Goal: Navigation & Orientation: Find specific page/section

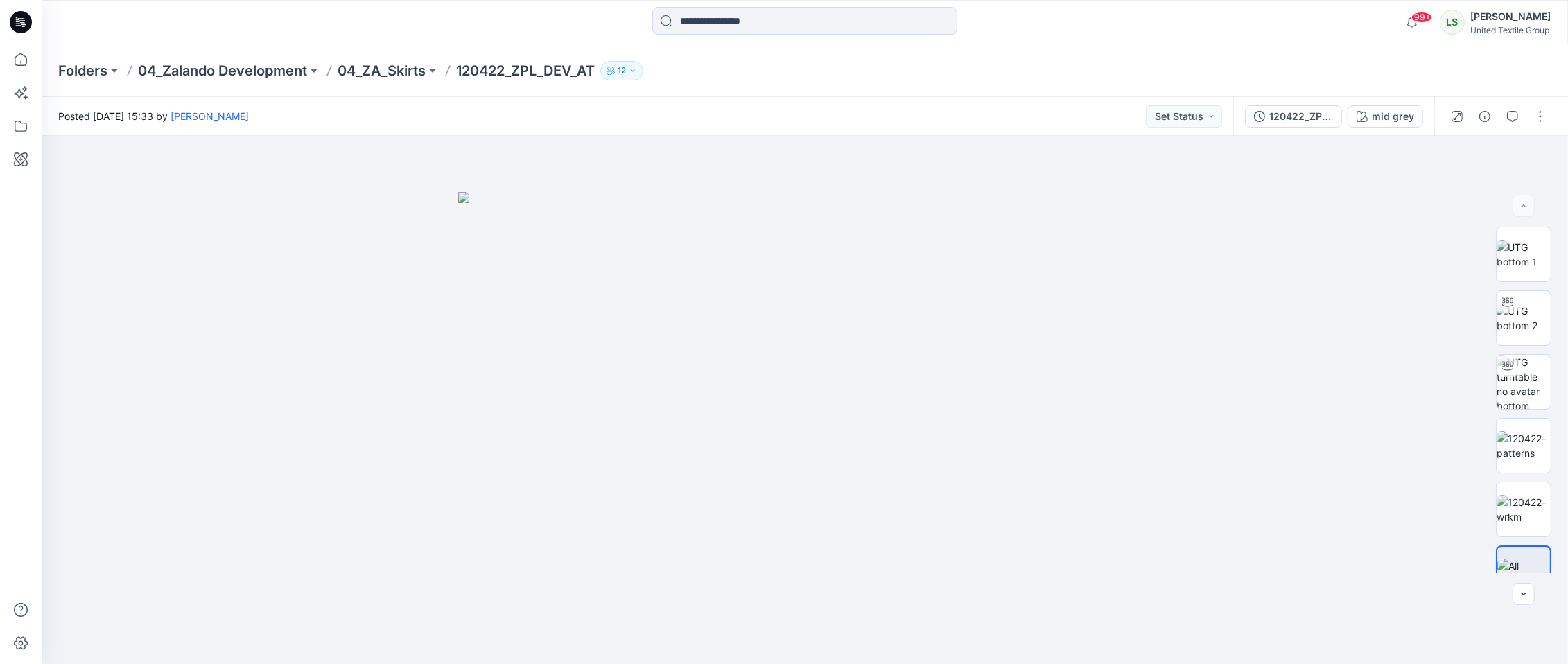
click at [14, 22] on icon at bounding box center [20, 22] width 22 height 22
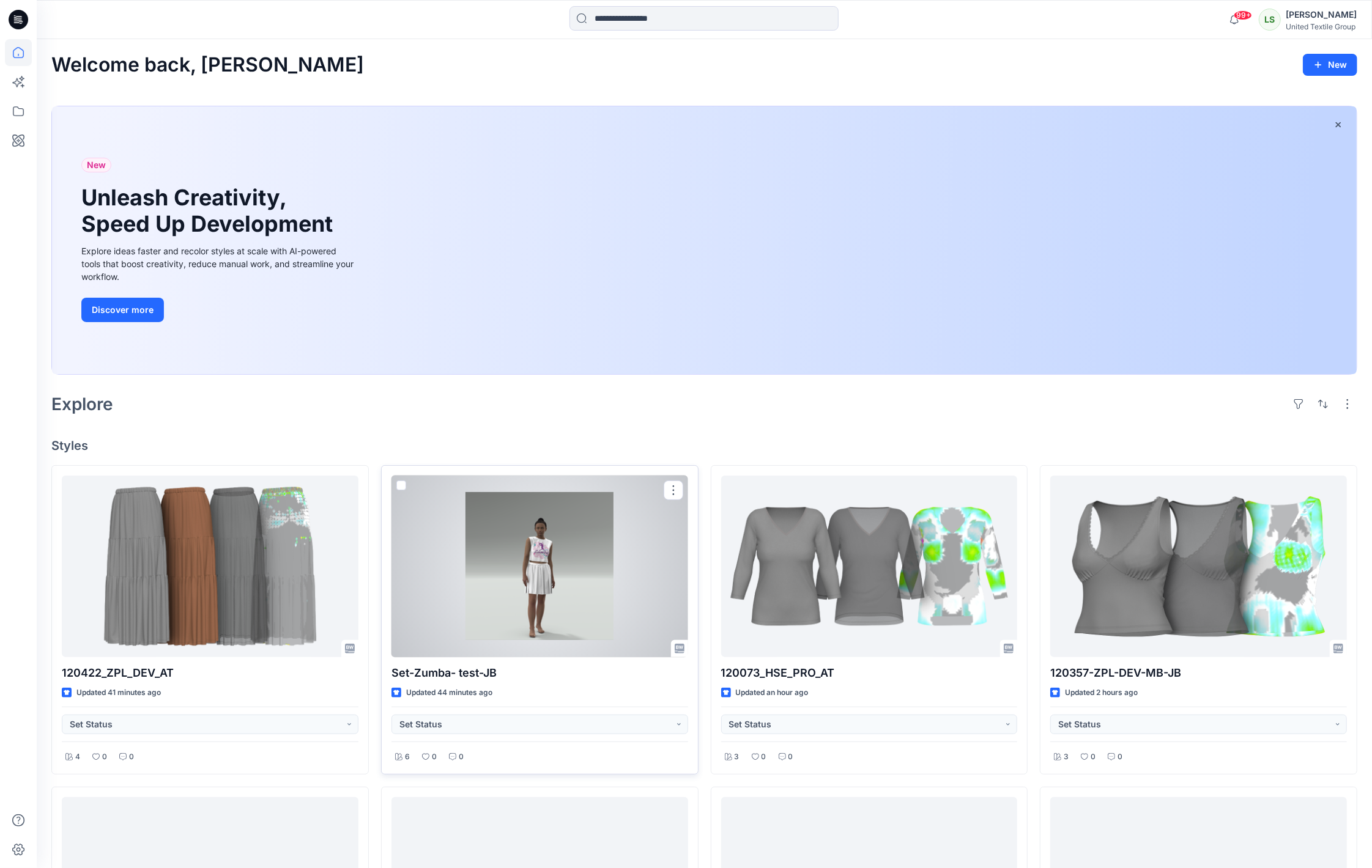
click at [539, 563] on div at bounding box center [540, 566] width 297 height 182
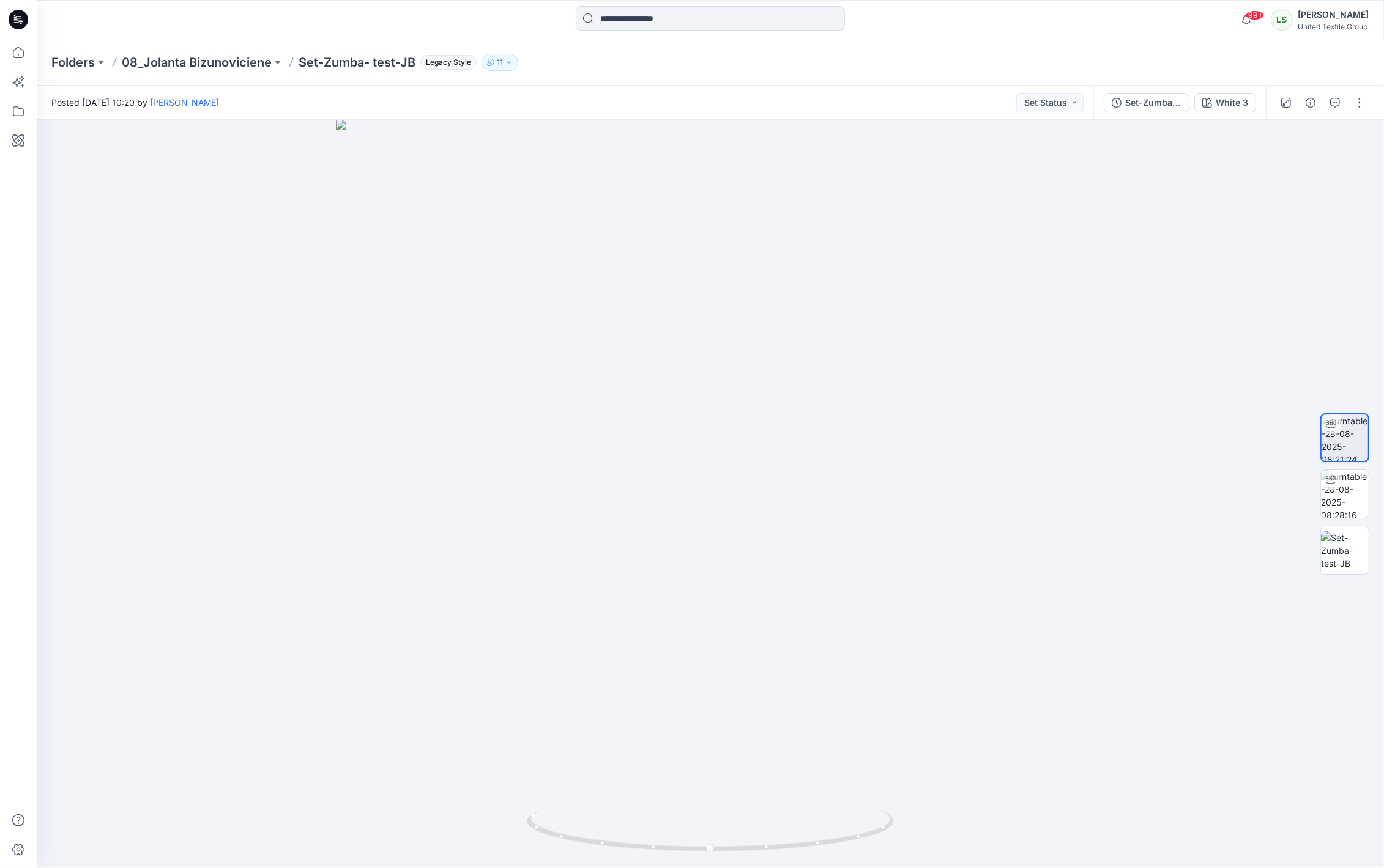
click at [22, 22] on icon at bounding box center [18, 19] width 19 height 19
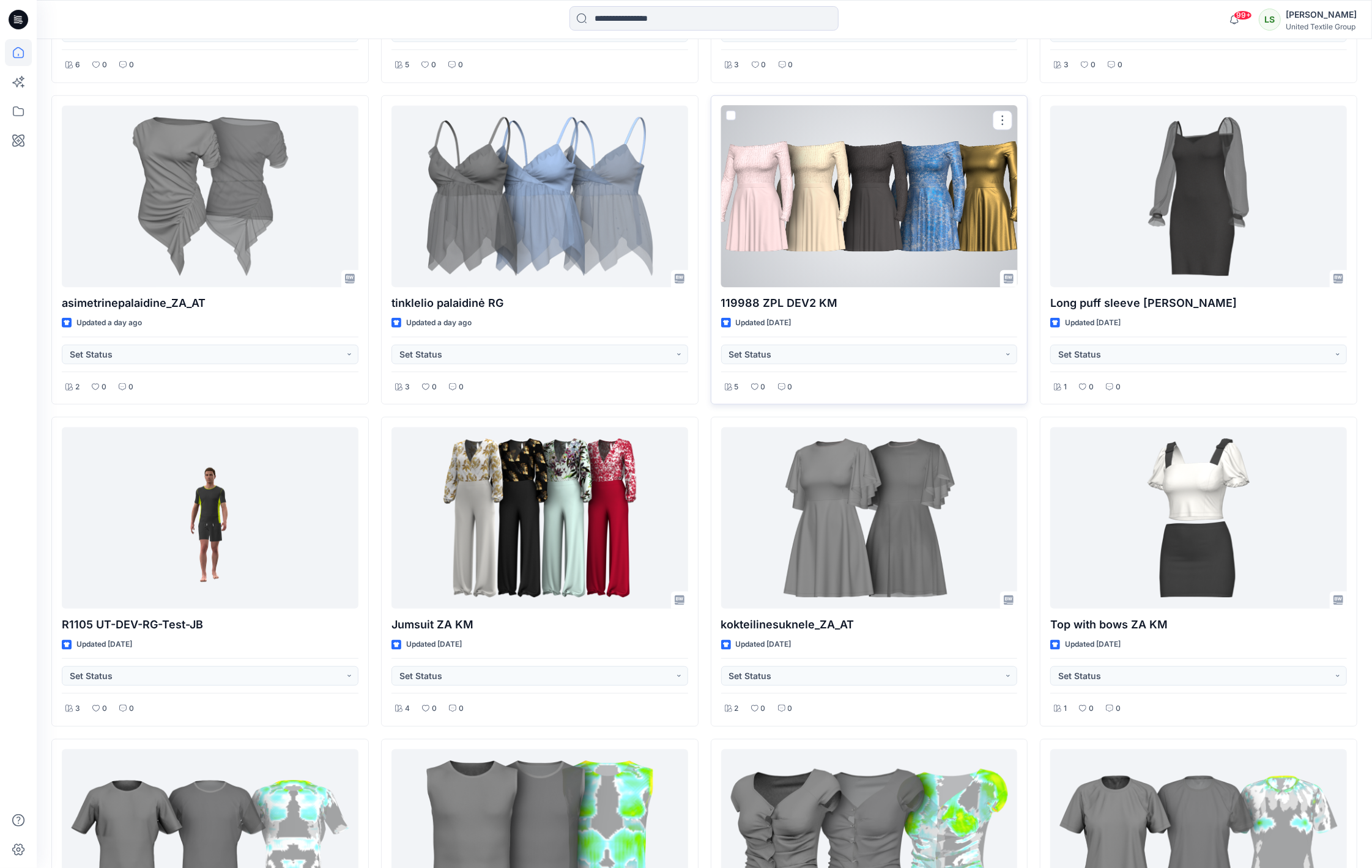
scroll to position [1018, 0]
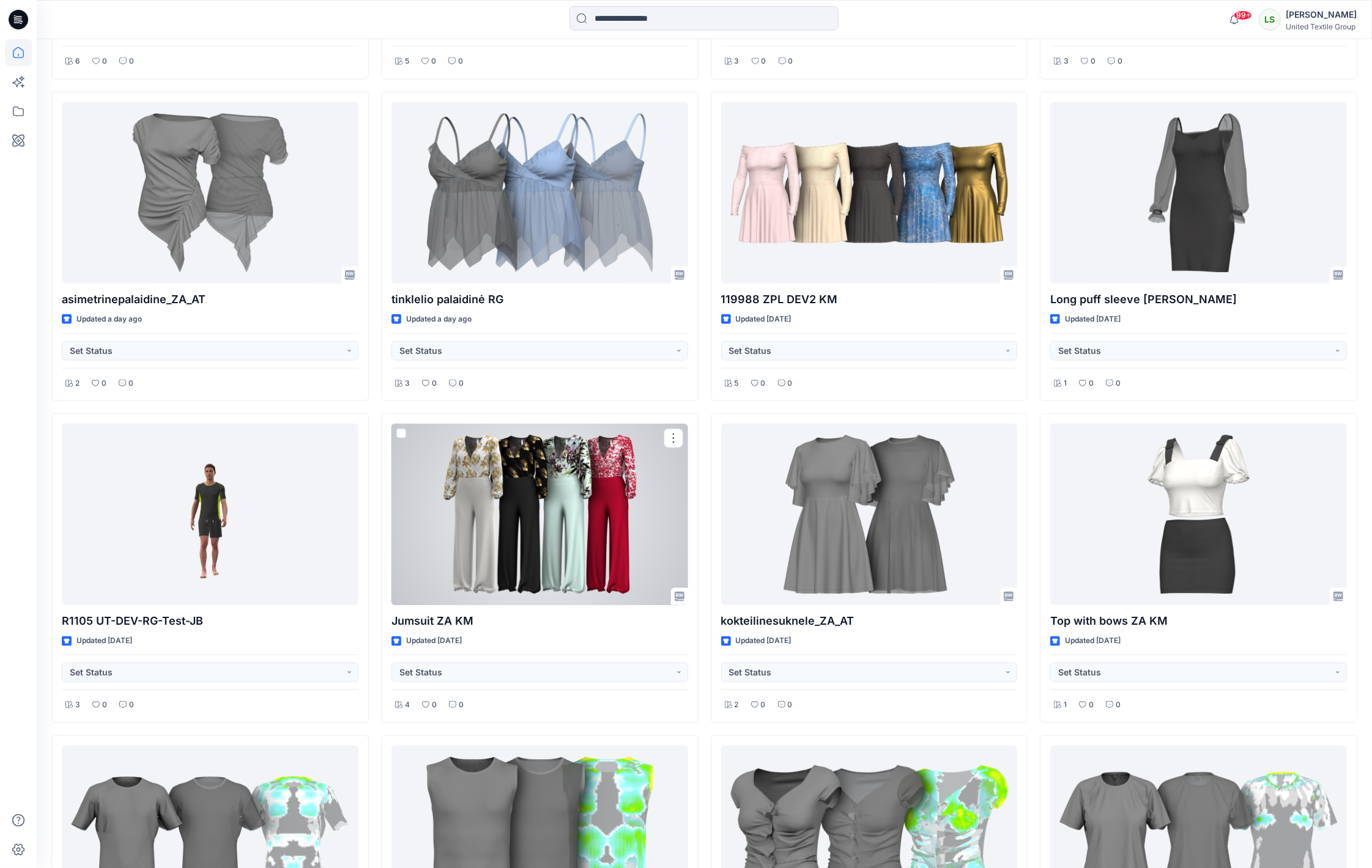
click at [489, 491] on div at bounding box center [540, 515] width 297 height 182
